Goal: Task Accomplishment & Management: Complete application form

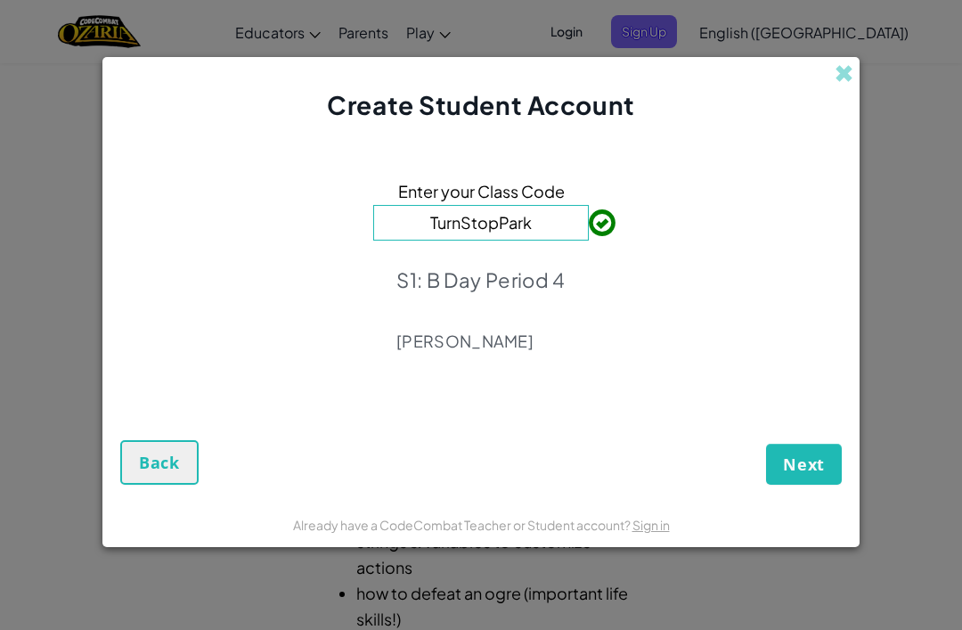
click at [810, 459] on span "Next" at bounding box center [804, 464] width 42 height 21
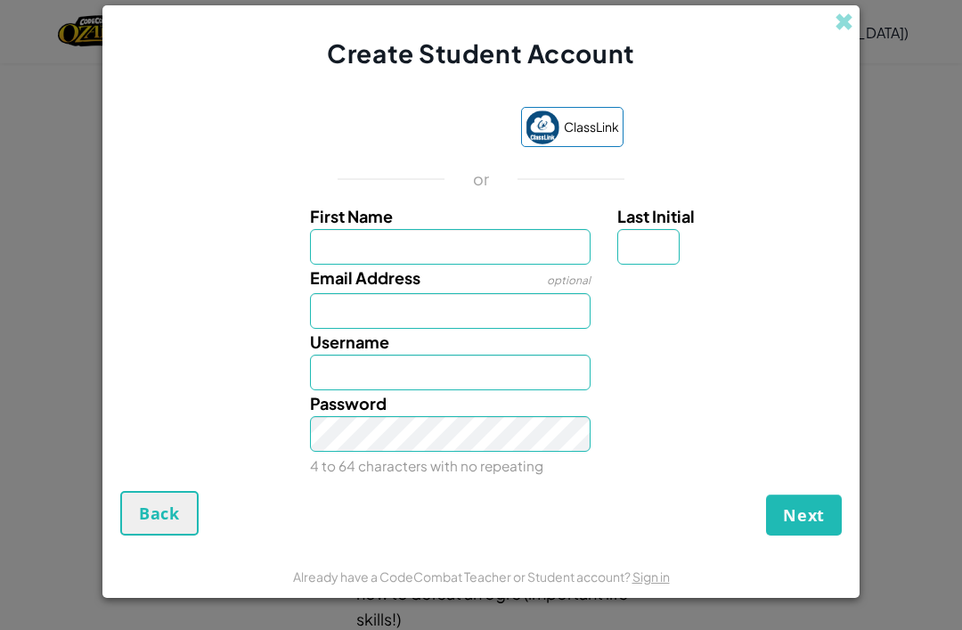
click at [441, 127] on div "Sign in with Google. Opens in new tab" at bounding box center [421, 128] width 164 height 39
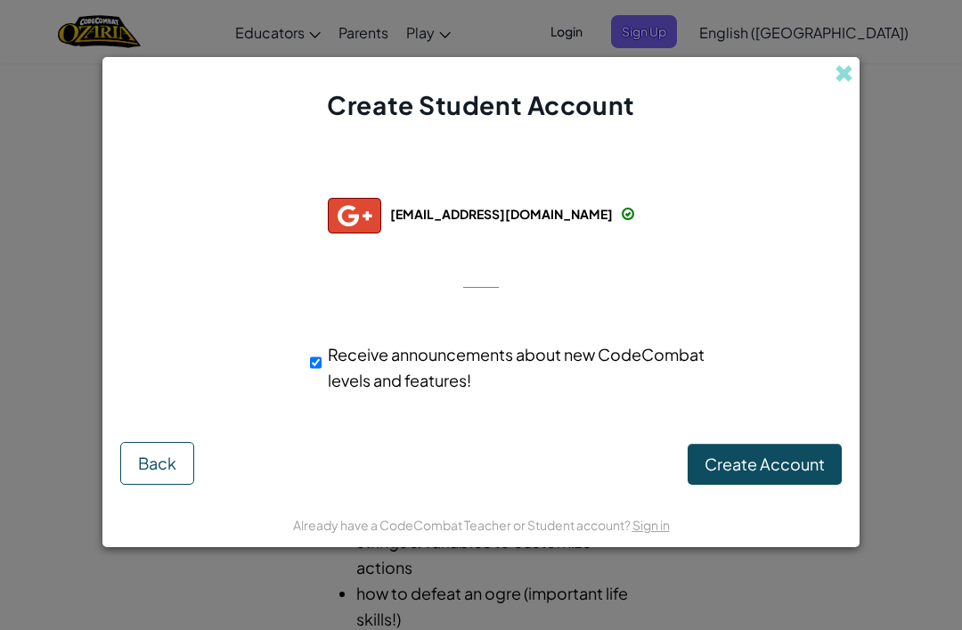
click at [748, 270] on div "Successfully connected with: [EMAIL_ADDRESS][DOMAIN_NAME] [EMAIL_ADDRESS][DOMAI…" at bounding box center [481, 289] width 713 height 297
click at [781, 458] on span "Create Account" at bounding box center [765, 464] width 120 height 20
click at [852, 70] on span at bounding box center [844, 73] width 19 height 19
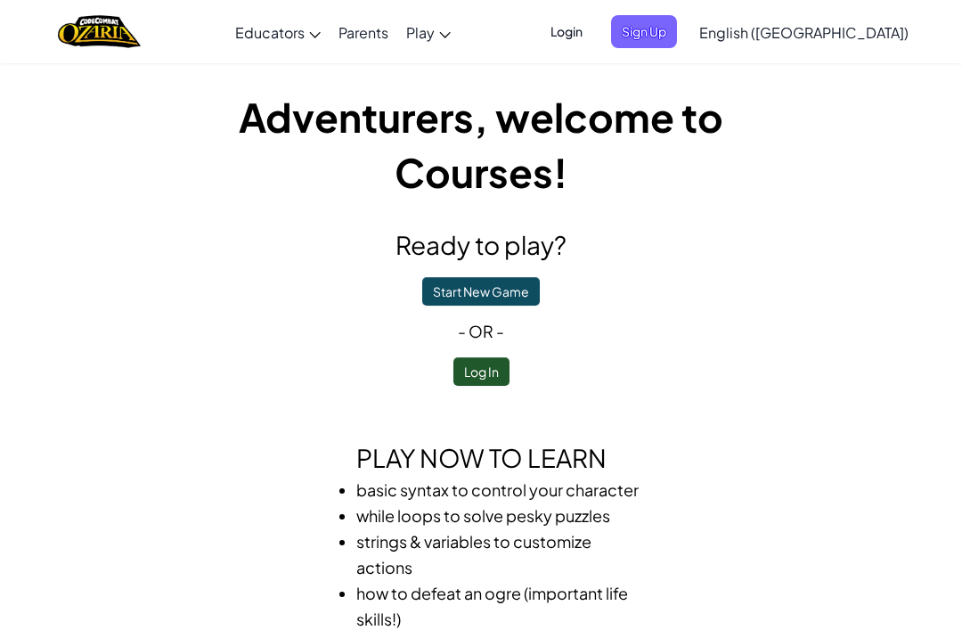
click at [593, 35] on span "Login" at bounding box center [566, 31] width 53 height 33
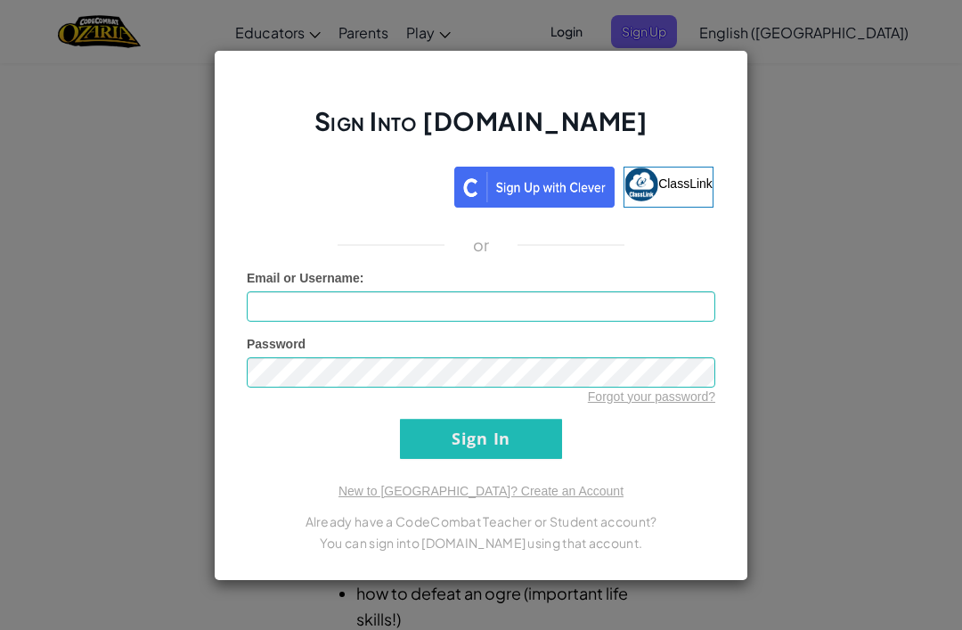
click at [413, 171] on div "Sign in with Google. Opens in new tab" at bounding box center [347, 184] width 197 height 39
click at [960, 231] on div "Sign Into [DOMAIN_NAME] ClassLink or Unknown Error Email or Username : Password…" at bounding box center [481, 315] width 962 height 630
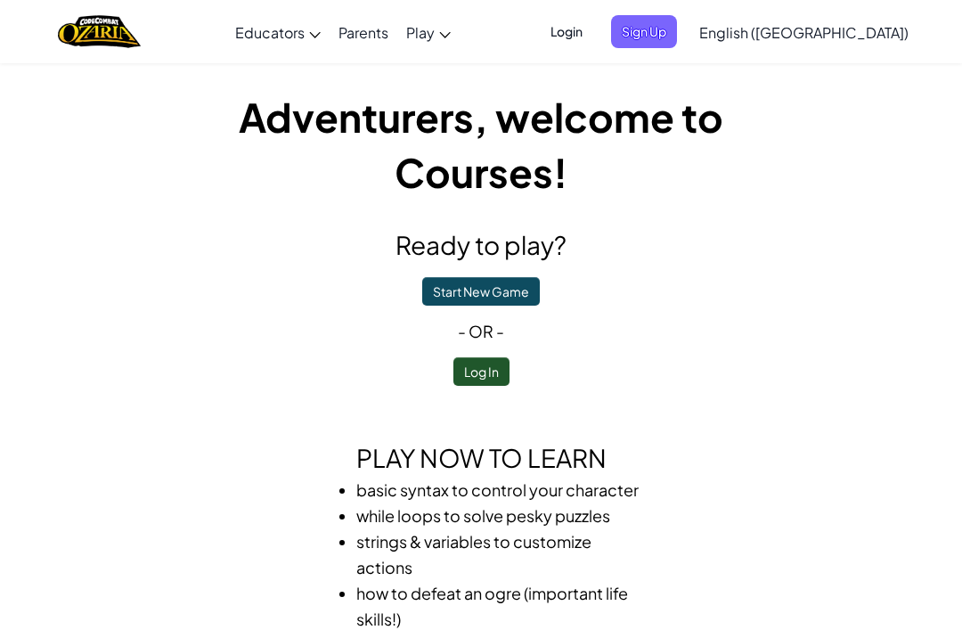
click at [593, 40] on span "Login" at bounding box center [566, 31] width 53 height 33
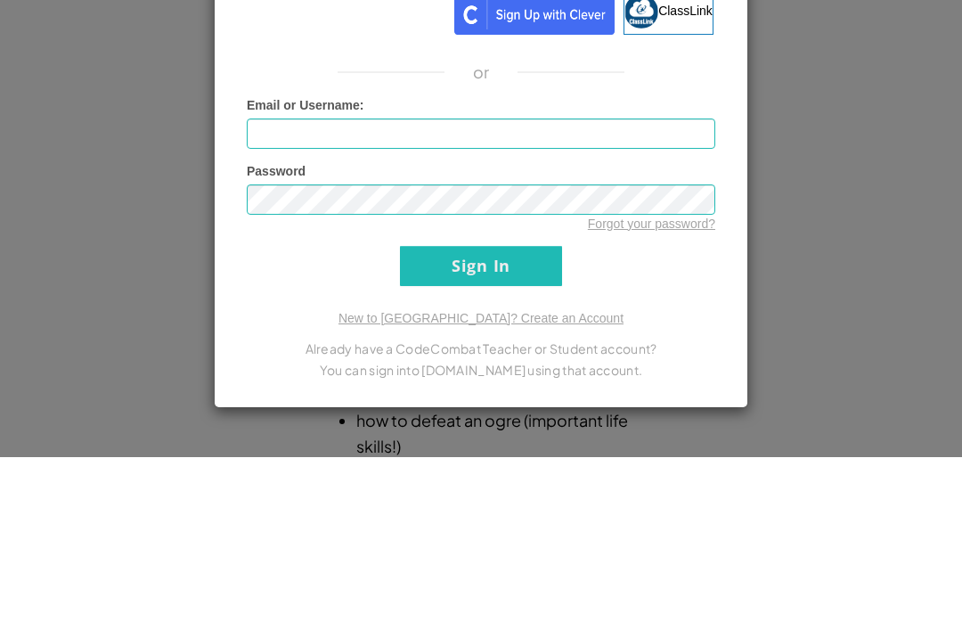
click at [897, 103] on div "Sign Into [DOMAIN_NAME] ClassLink or Unknown Error Email or Username : Password…" at bounding box center [481, 315] width 962 height 630
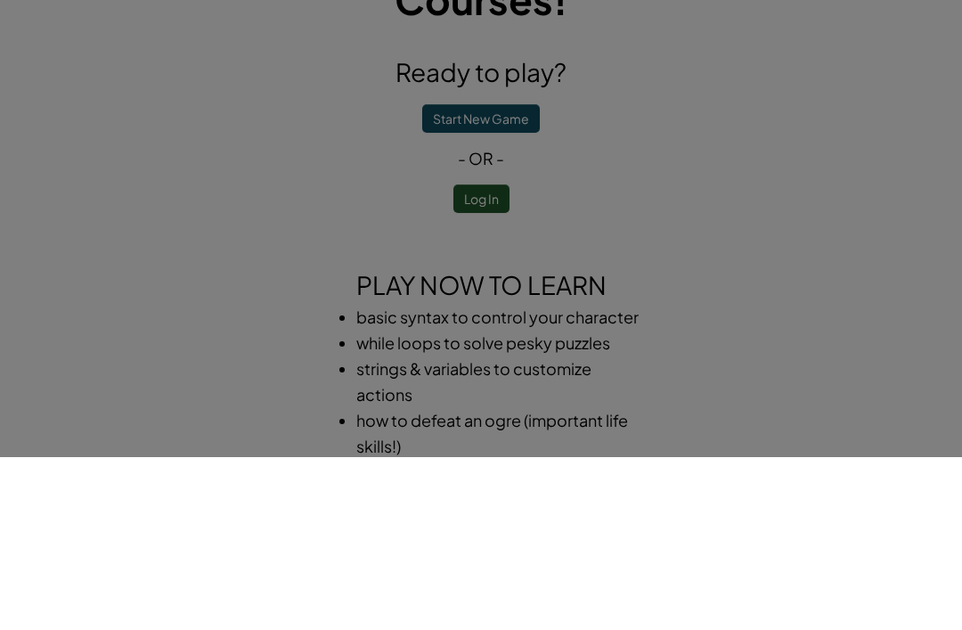
scroll to position [173, 0]
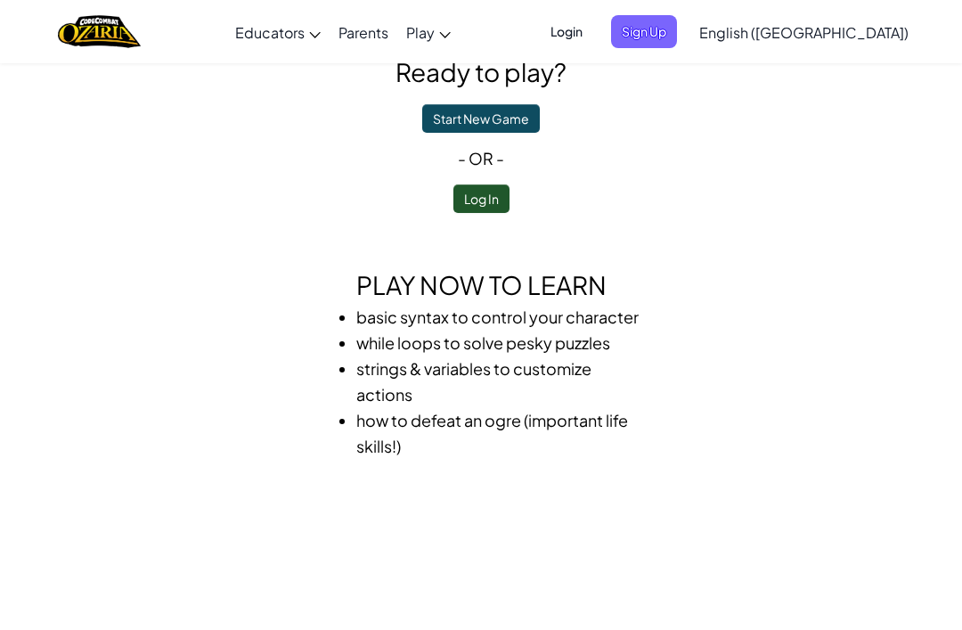
click at [861, 26] on span "English ([GEOGRAPHIC_DATA])" at bounding box center [803, 32] width 209 height 19
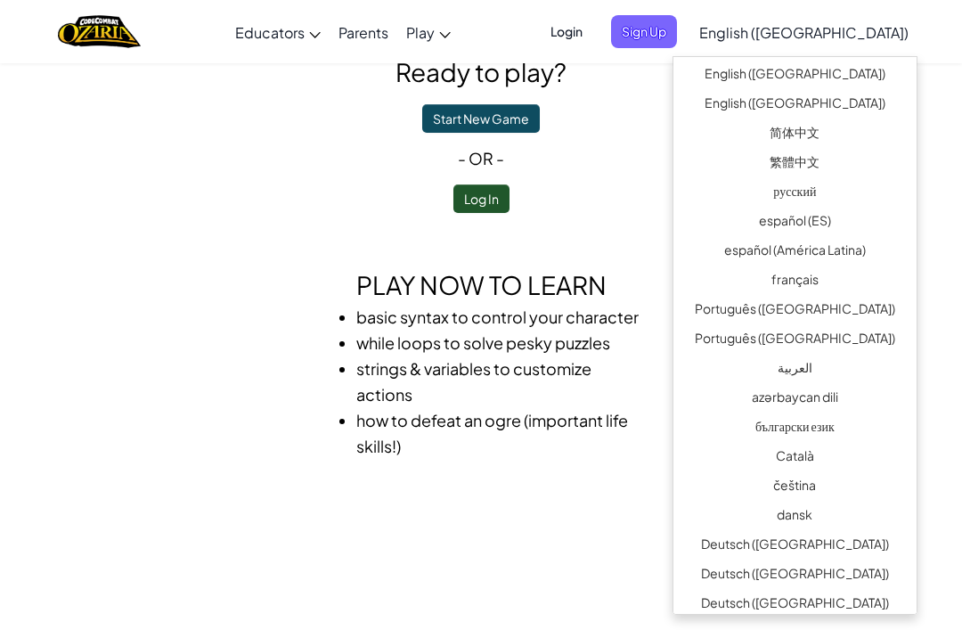
click at [700, 234] on div "Adventurers, welcome to Courses! Ready to play? Start New Game - or - Log In Pl…" at bounding box center [481, 187] width 642 height 543
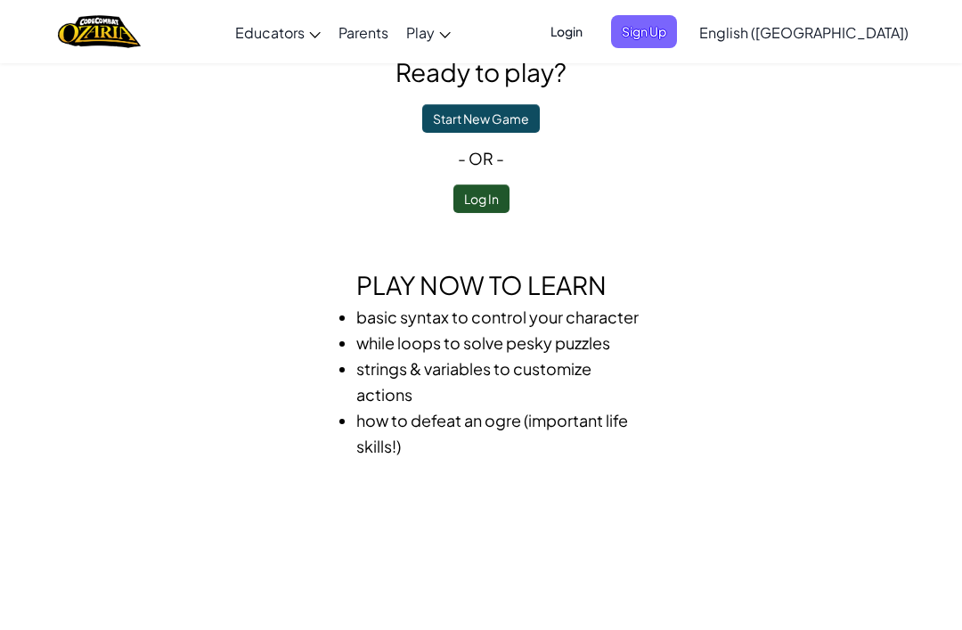
click at [593, 45] on span "Login" at bounding box center [566, 31] width 53 height 33
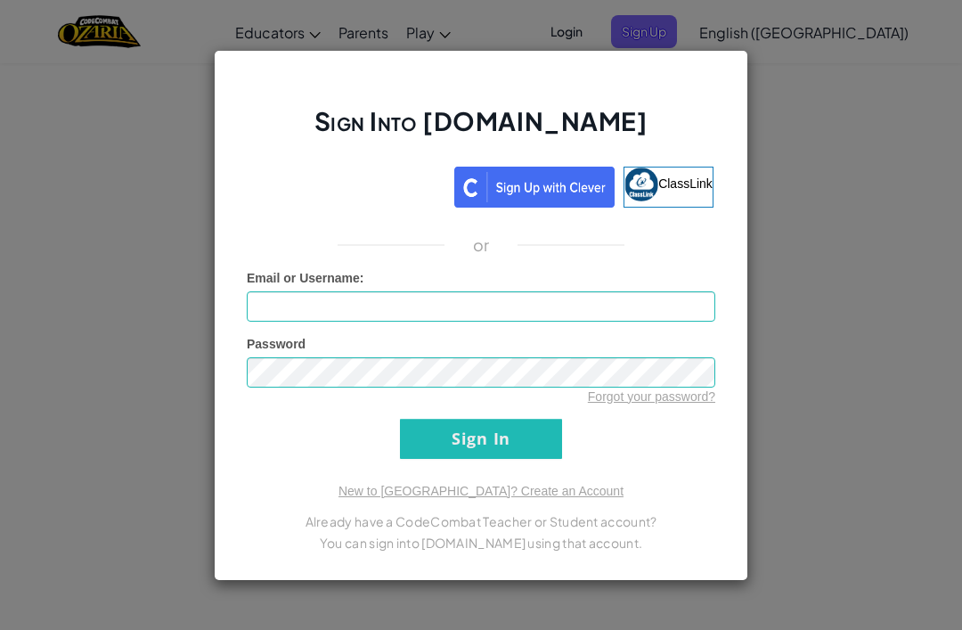
click at [403, 174] on div "Sign in with Google. Opens in new tab" at bounding box center [347, 184] width 197 height 39
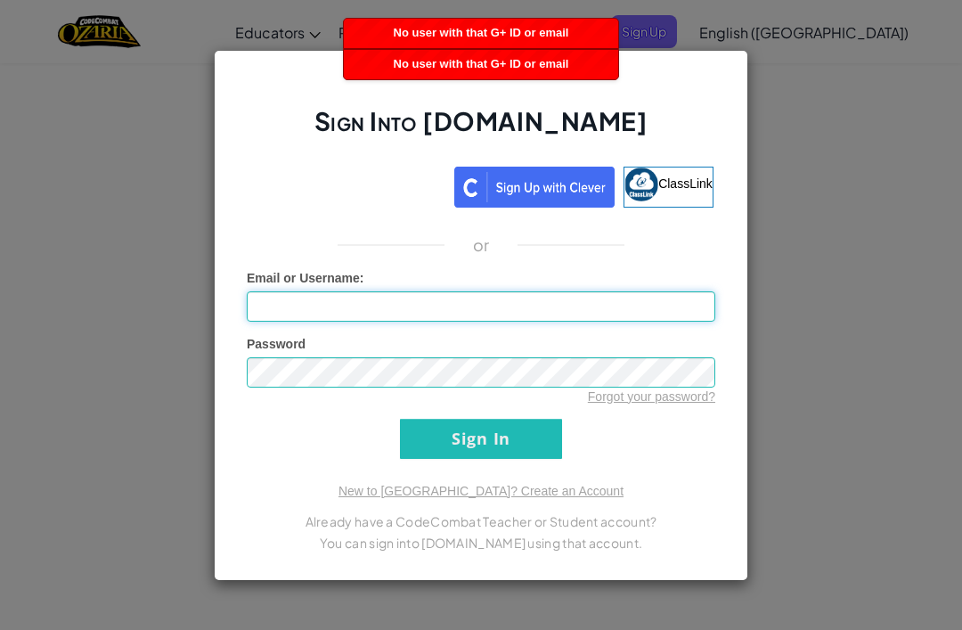
click at [516, 301] on input "Email or Username :" at bounding box center [481, 306] width 469 height 30
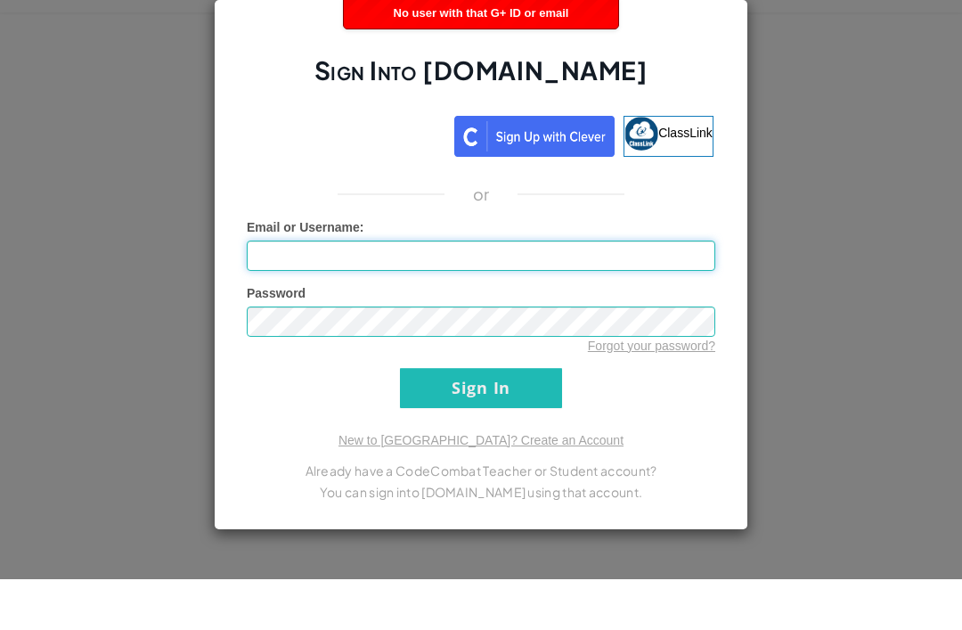
scroll to position [224, 0]
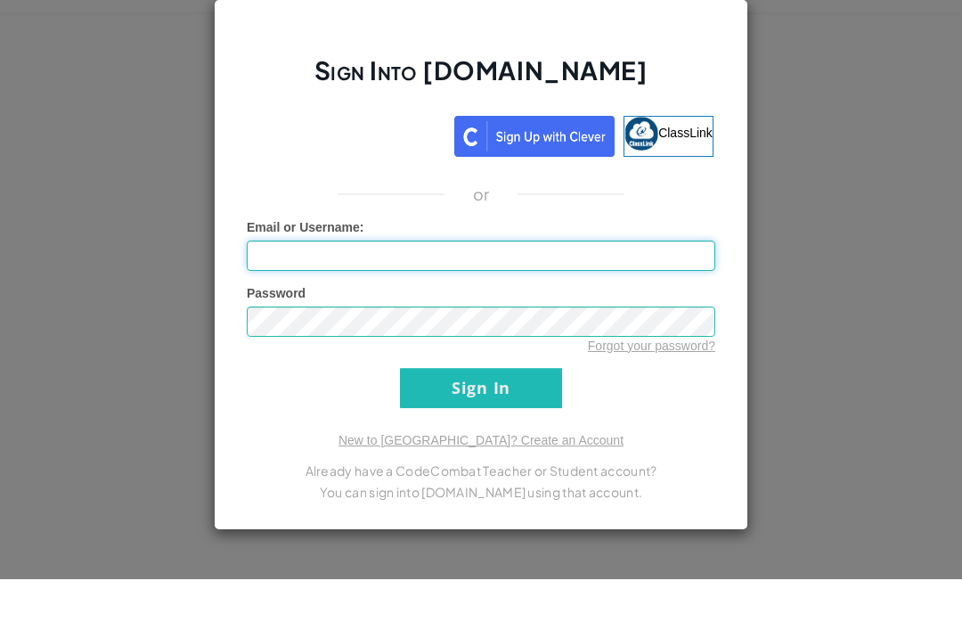
type input "[EMAIL_ADDRESS][DOMAIN_NAME]"
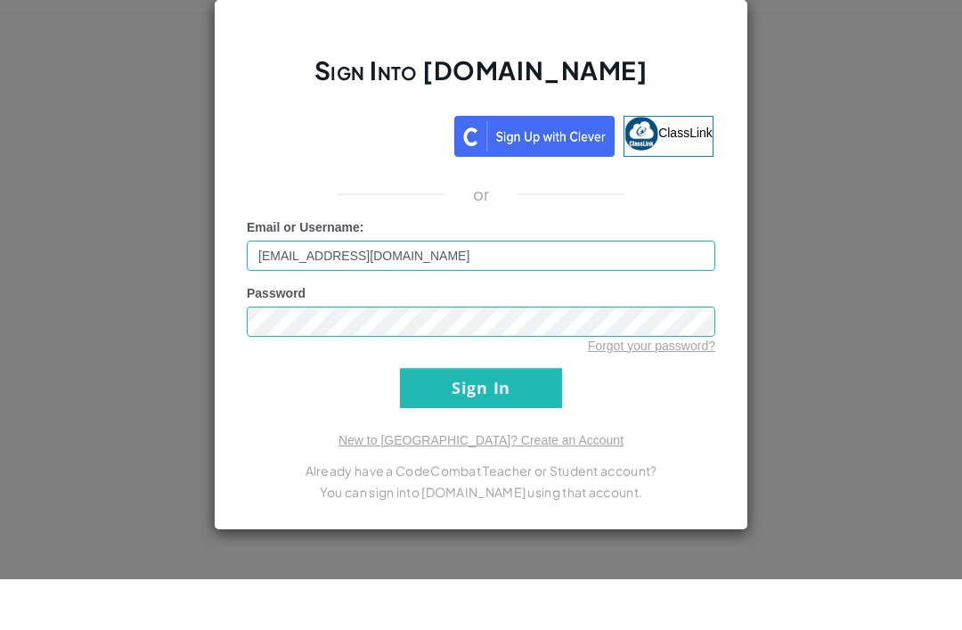
scroll to position [274, 0]
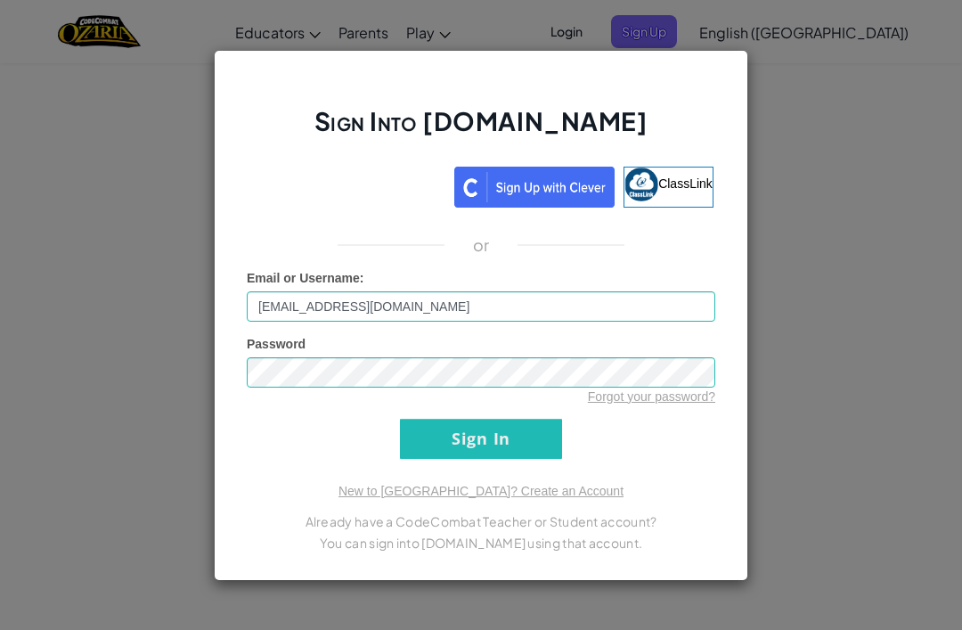
click at [495, 429] on input "Sign In" at bounding box center [481, 439] width 162 height 40
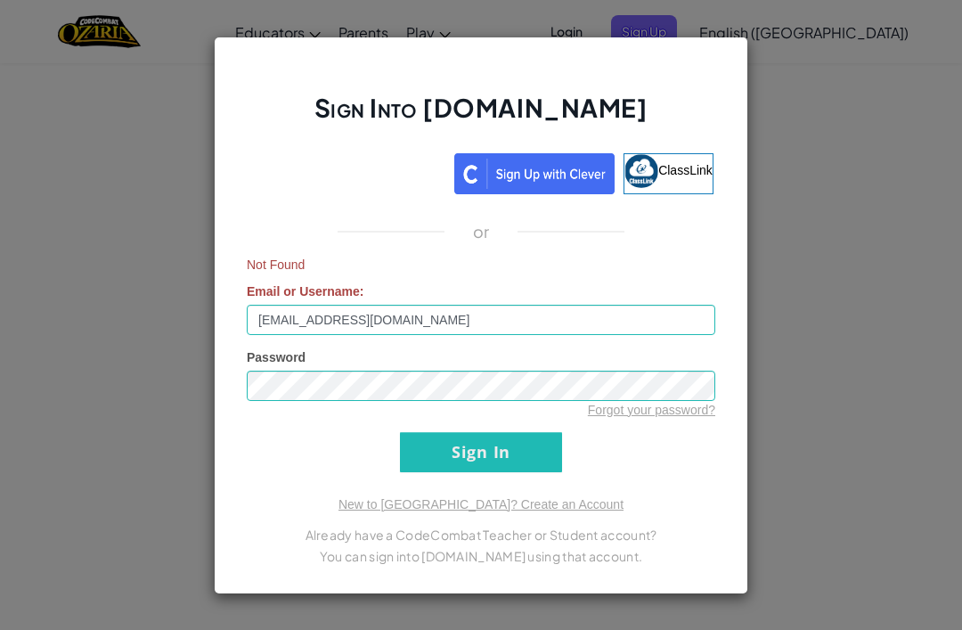
click at [504, 439] on input "Sign In" at bounding box center [481, 452] width 162 height 40
click at [516, 454] on input "Sign In" at bounding box center [481, 452] width 162 height 40
click at [378, 161] on div "Sign in with Google. Opens in new tab" at bounding box center [347, 170] width 197 height 39
click at [386, 164] on div "Sign in with Google. Opens in new tab" at bounding box center [347, 170] width 197 height 39
click at [344, 168] on div "Sign in with Google. Opens in new tab" at bounding box center [347, 170] width 197 height 39
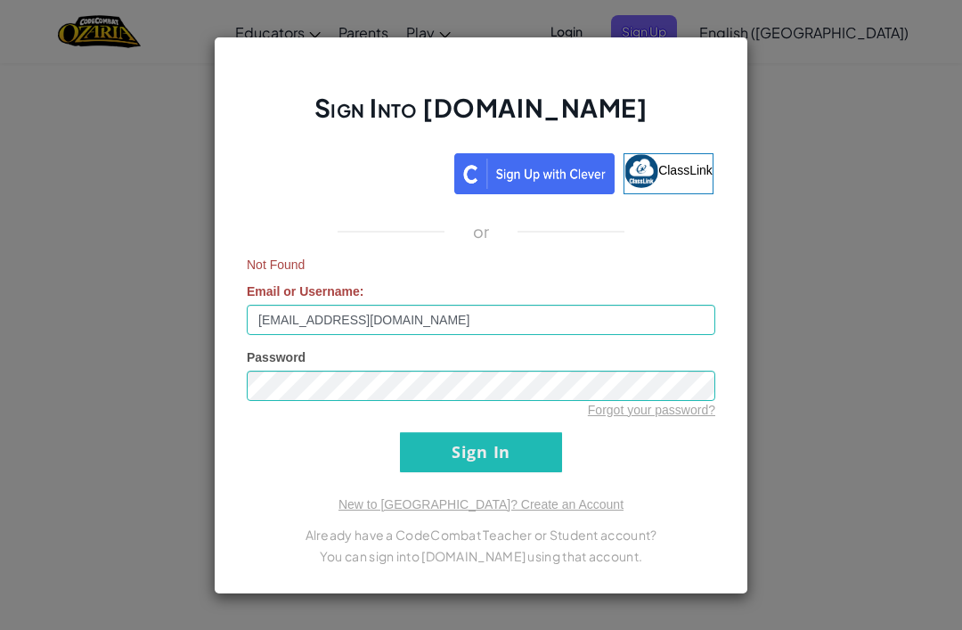
click at [863, 230] on div "Sign Into [DOMAIN_NAME] ClassLink or Not Found Email or Username : [EMAIL_ADDRE…" at bounding box center [481, 315] width 962 height 630
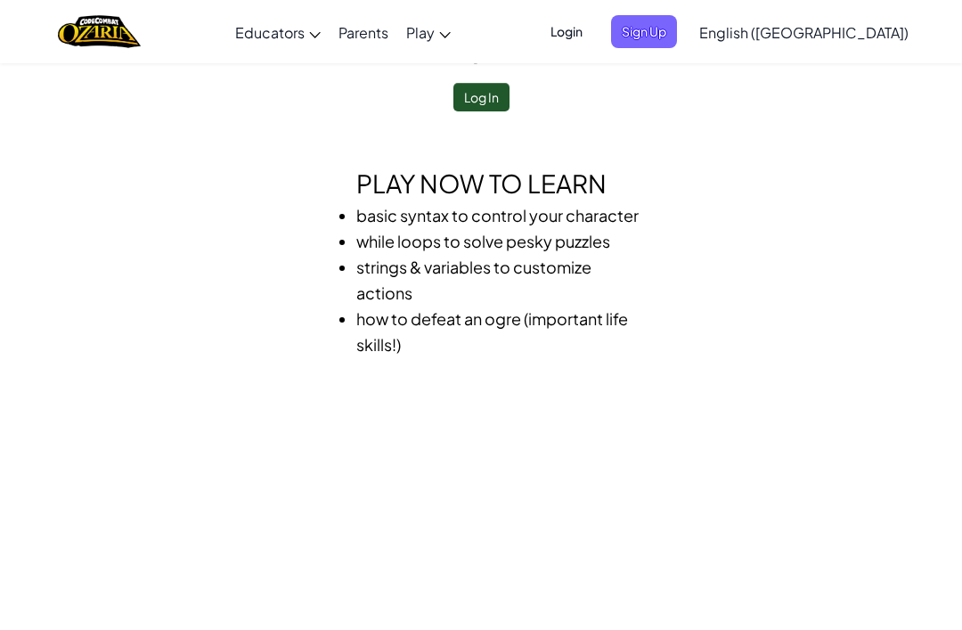
click at [680, 12] on div "Login Sign Up English ([GEOGRAPHIC_DATA]) English ([GEOGRAPHIC_DATA]) English (…" at bounding box center [724, 32] width 387 height 48
click at [593, 33] on span "Login" at bounding box center [566, 31] width 53 height 33
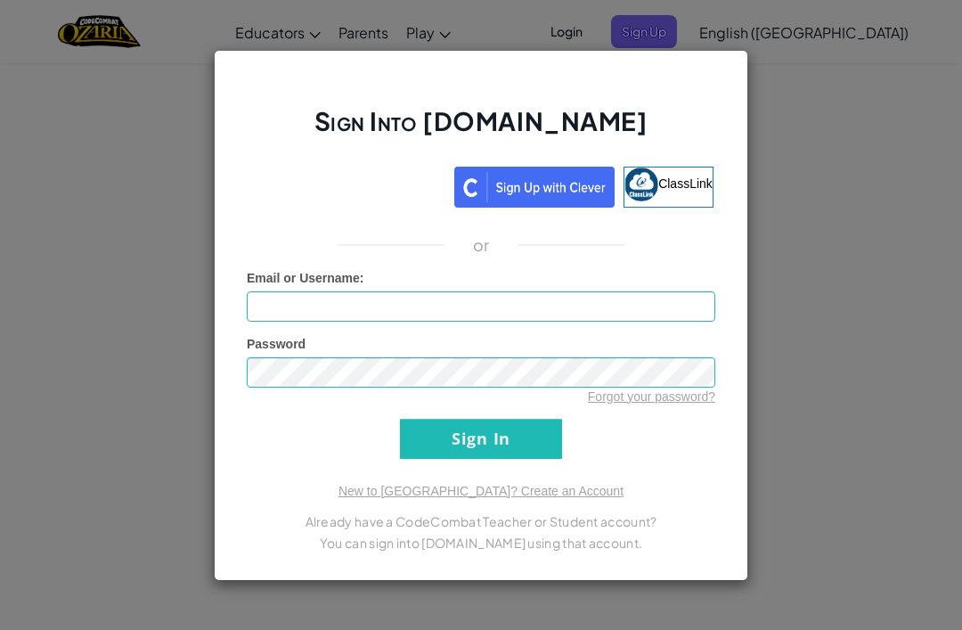
click at [846, 327] on div "Sign Into [DOMAIN_NAME] ClassLink or Unknown Error Email or Username : Password…" at bounding box center [481, 315] width 962 height 630
